Goal: Information Seeking & Learning: Learn about a topic

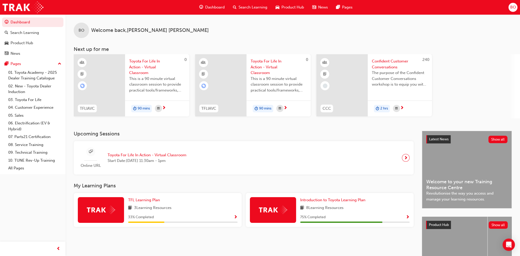
click at [232, 216] on div "33 % Completed" at bounding box center [182, 217] width 109 height 6
click at [240, 216] on div "TFL Learning Plan 3 Learning Resources 33 % Completed" at bounding box center [158, 210] width 168 height 34
click at [233, 216] on div "33 % Completed" at bounding box center [182, 217] width 109 height 6
click at [237, 216] on span "Show Progress" at bounding box center [236, 217] width 4 height 5
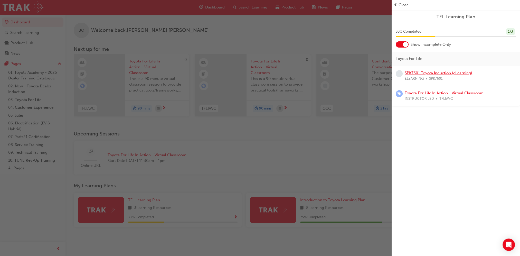
click at [421, 73] on link "SPK7601 Toyota Induction (eLearning)" at bounding box center [439, 73] width 68 height 5
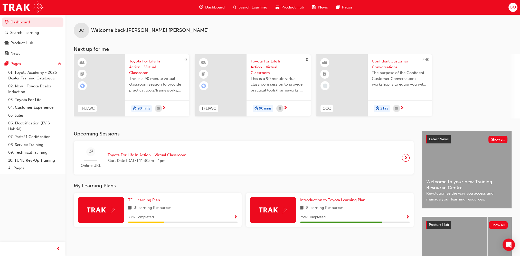
click at [233, 216] on div "33 % Completed" at bounding box center [182, 217] width 109 height 6
click at [238, 217] on div "TFL Learning Plan 3 Learning Resources 33 % Completed" at bounding box center [158, 210] width 168 height 34
click at [237, 216] on span "Show Progress" at bounding box center [236, 217] width 4 height 5
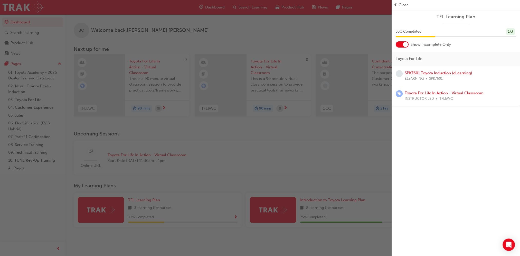
click at [244, 234] on div "button" at bounding box center [196, 128] width 392 height 256
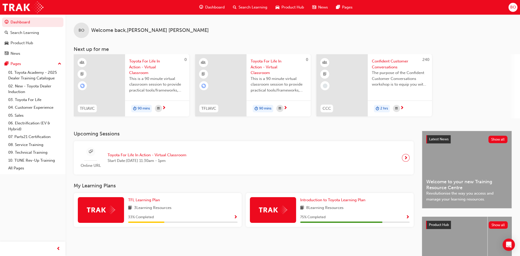
click at [409, 218] on span "Show Progress" at bounding box center [408, 217] width 4 height 5
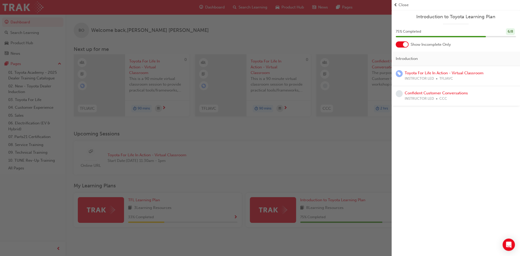
click at [267, 230] on div "button" at bounding box center [196, 128] width 392 height 256
